Goal: Task Accomplishment & Management: Complete application form

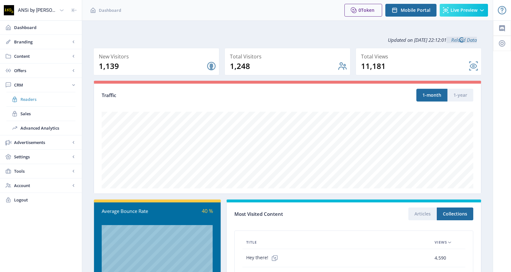
click at [26, 99] on span "Readers" at bounding box center [47, 99] width 55 height 6
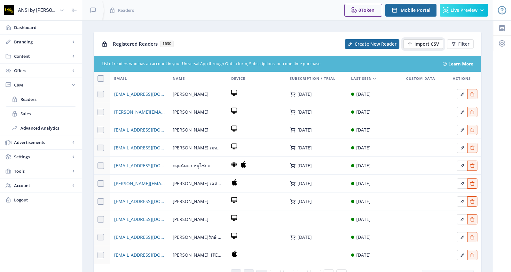
click at [424, 43] on span "Import CSV" at bounding box center [426, 44] width 25 height 5
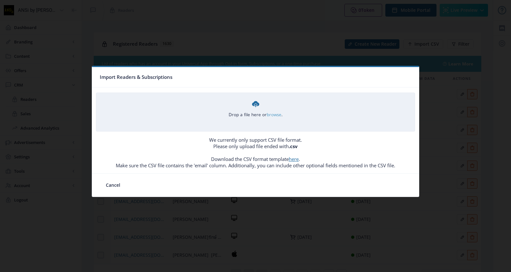
click at [0, 0] on link "browse" at bounding box center [0, 0] width 0 height 0
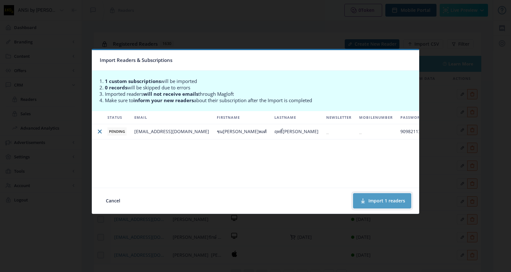
click at [382, 197] on button "Import 1 readers" at bounding box center [382, 200] width 58 height 15
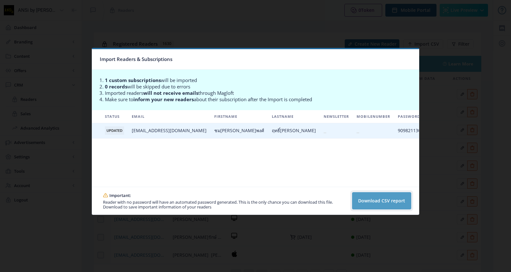
click at [367, 200] on button "Download CSV report" at bounding box center [381, 200] width 59 height 17
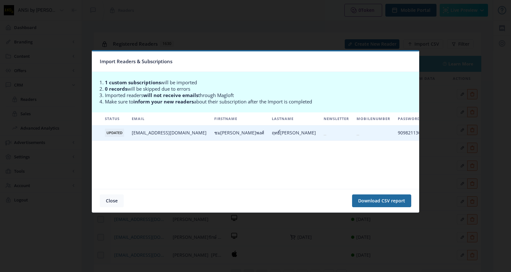
click at [110, 200] on button "Close" at bounding box center [112, 201] width 24 height 13
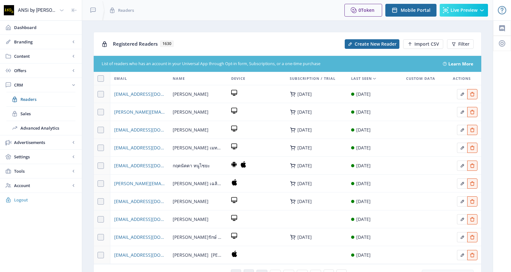
click at [20, 198] on span "Logout" at bounding box center [45, 200] width 63 height 6
